Goal: Task Accomplishment & Management: Use online tool/utility

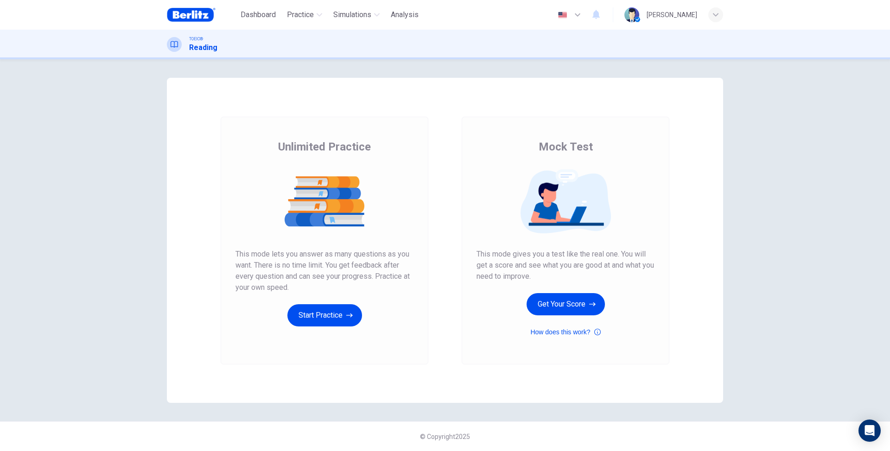
click at [341, 317] on button "Start Practice" at bounding box center [324, 315] width 75 height 22
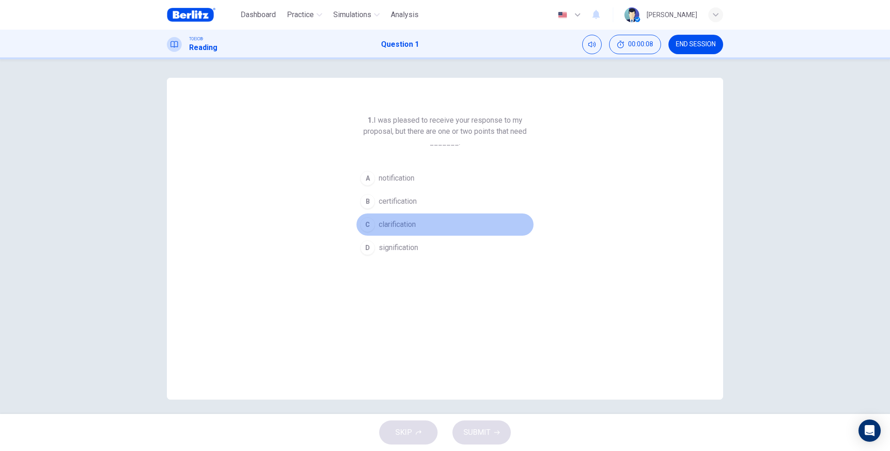
click at [401, 229] on span "clarification" at bounding box center [397, 224] width 37 height 11
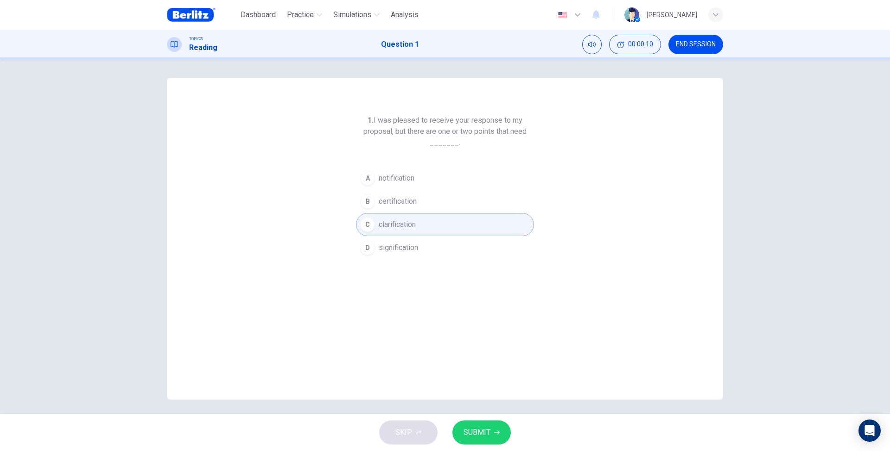
scroll to position [4, 0]
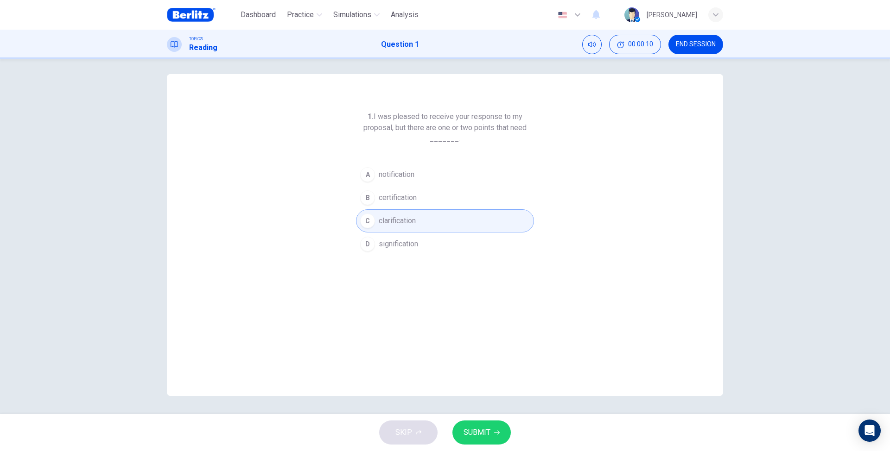
click at [488, 434] on span "SUBMIT" at bounding box center [476, 432] width 27 height 13
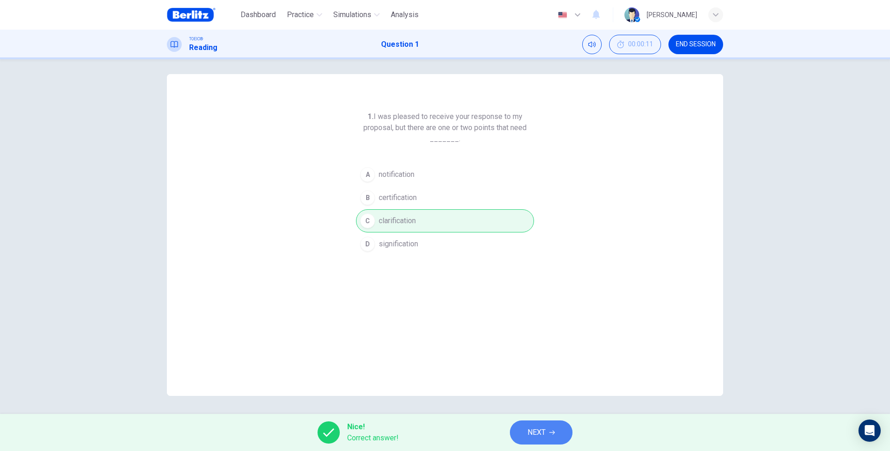
click at [550, 431] on icon "button" at bounding box center [552, 433] width 6 height 6
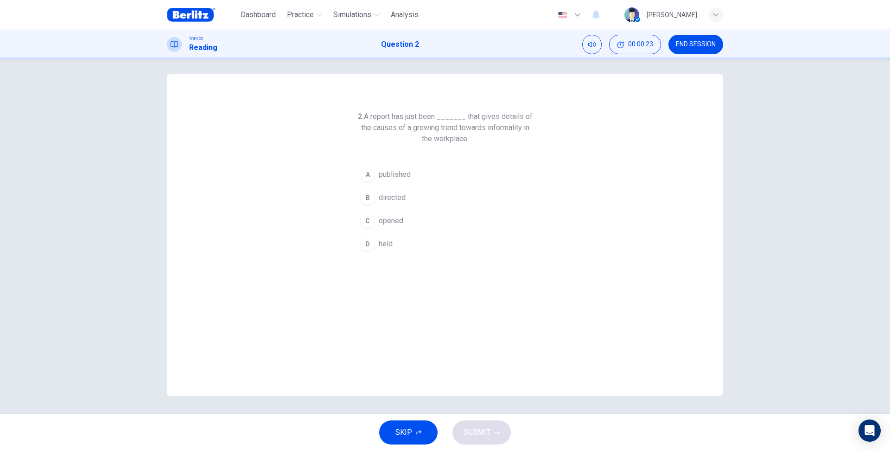
click at [406, 178] on span "published" at bounding box center [395, 174] width 32 height 11
click at [482, 442] on button "SUBMIT" at bounding box center [481, 433] width 58 height 24
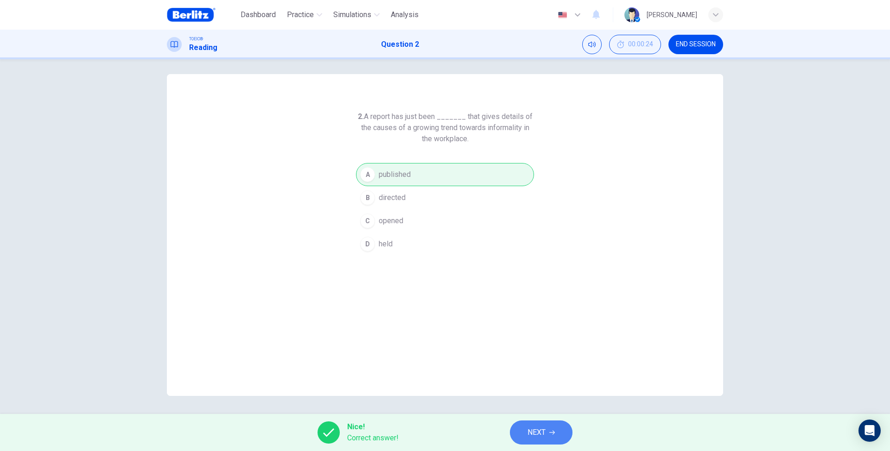
click at [545, 425] on button "NEXT" at bounding box center [541, 433] width 63 height 24
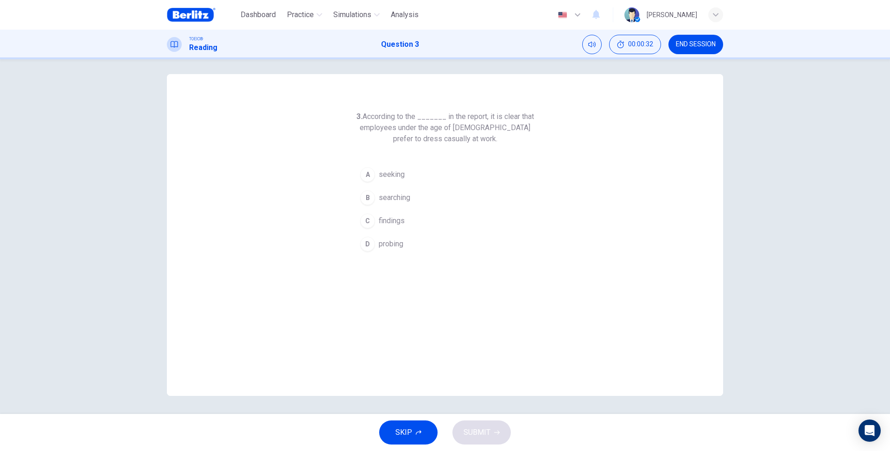
click at [399, 225] on span "findings" at bounding box center [392, 220] width 26 height 11
click at [484, 432] on span "SUBMIT" at bounding box center [476, 432] width 27 height 13
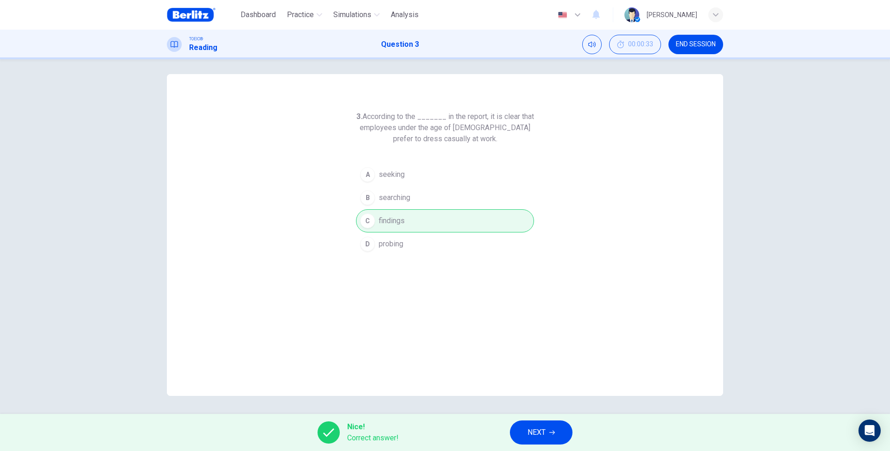
click at [562, 430] on button "NEXT" at bounding box center [541, 433] width 63 height 24
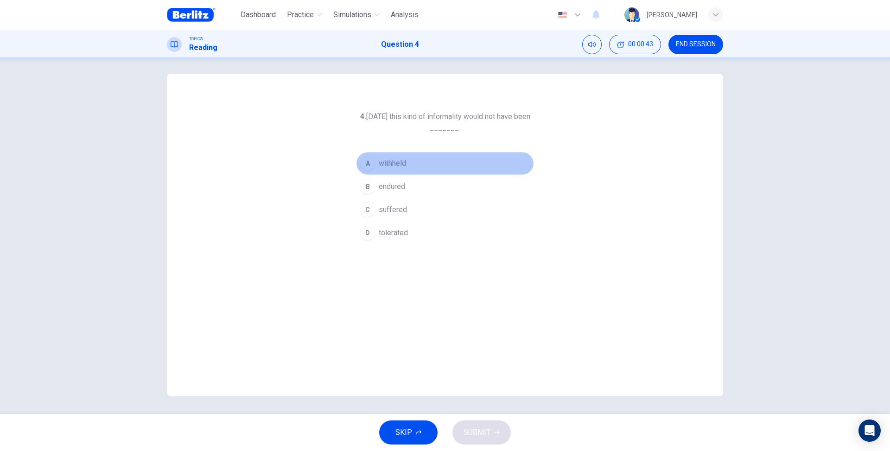
click at [403, 165] on span "withheld" at bounding box center [392, 163] width 27 height 11
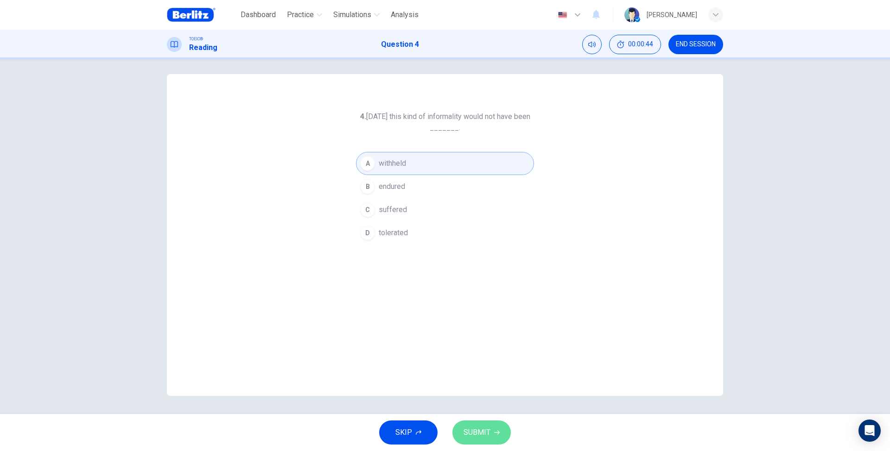
click at [495, 427] on button "SUBMIT" at bounding box center [481, 433] width 58 height 24
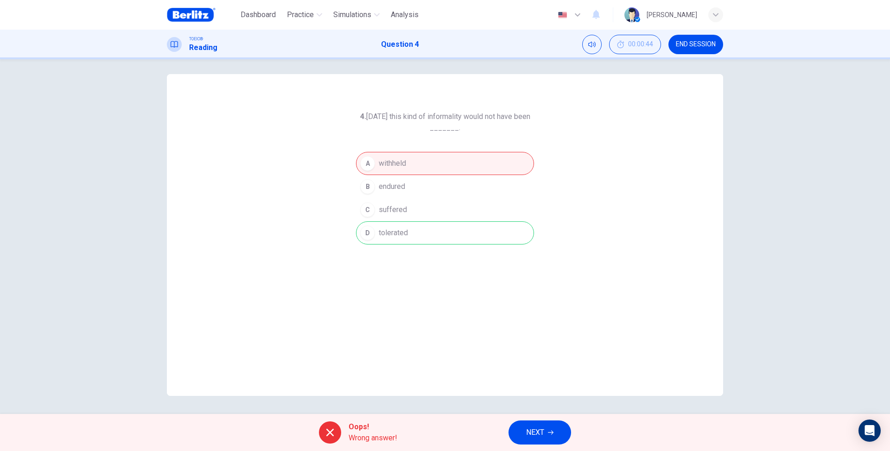
click at [423, 239] on div "A withheld B endured C suffered D tolerated" at bounding box center [445, 198] width 178 height 93
click at [699, 33] on div "TOEIC® Reading Question 4 00:00:44 END SESSION" at bounding box center [445, 45] width 890 height 30
click at [704, 47] on span "END SESSION" at bounding box center [696, 44] width 40 height 7
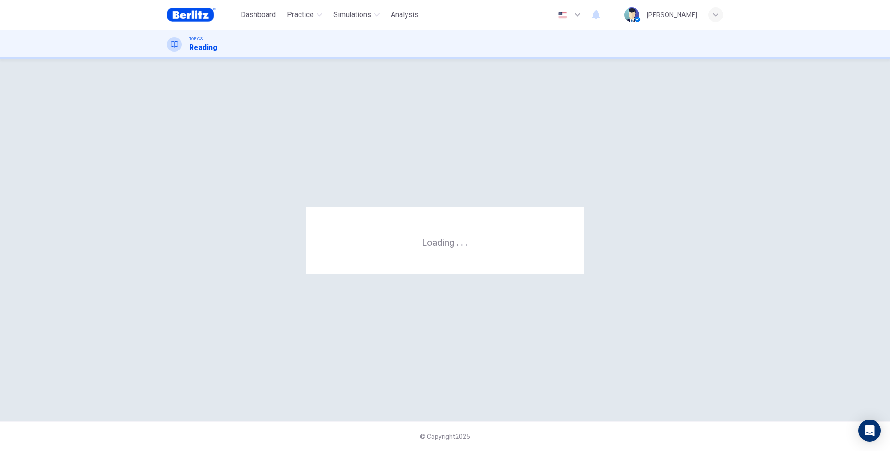
scroll to position [0, 0]
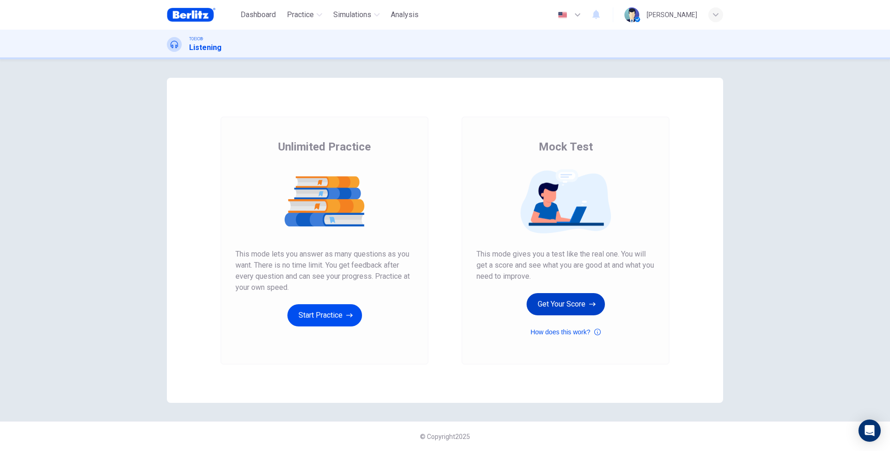
click at [575, 304] on button "Get Your Score" at bounding box center [565, 304] width 78 height 22
click at [566, 312] on button "Get Your Score" at bounding box center [565, 304] width 78 height 22
click at [570, 303] on button "Get Your Score" at bounding box center [565, 304] width 78 height 22
